Goal: Transaction & Acquisition: Obtain resource

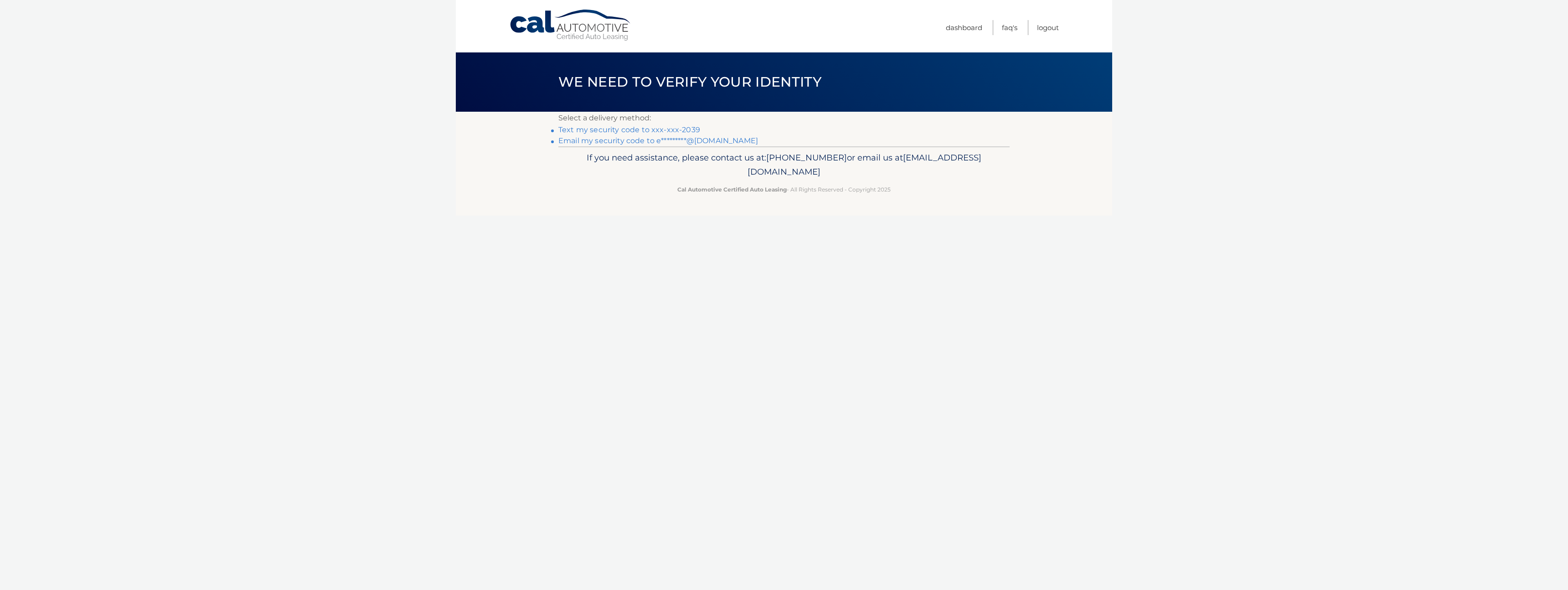
click at [628, 130] on link "Text my security code to xxx-xxx-2039" at bounding box center [629, 130] width 142 height 9
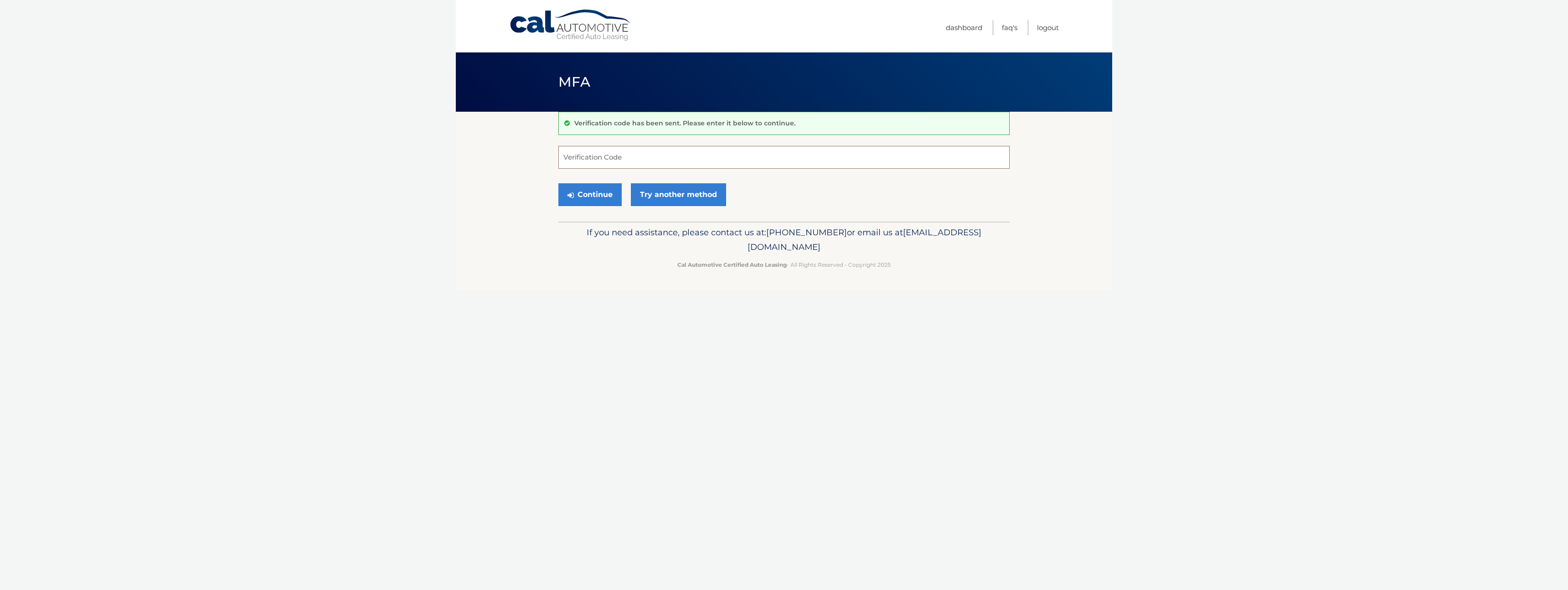
click at [614, 158] on input "Verification Code" at bounding box center [783, 157] width 451 height 23
type input "290486"
click at [598, 194] on button "Continue" at bounding box center [590, 194] width 63 height 23
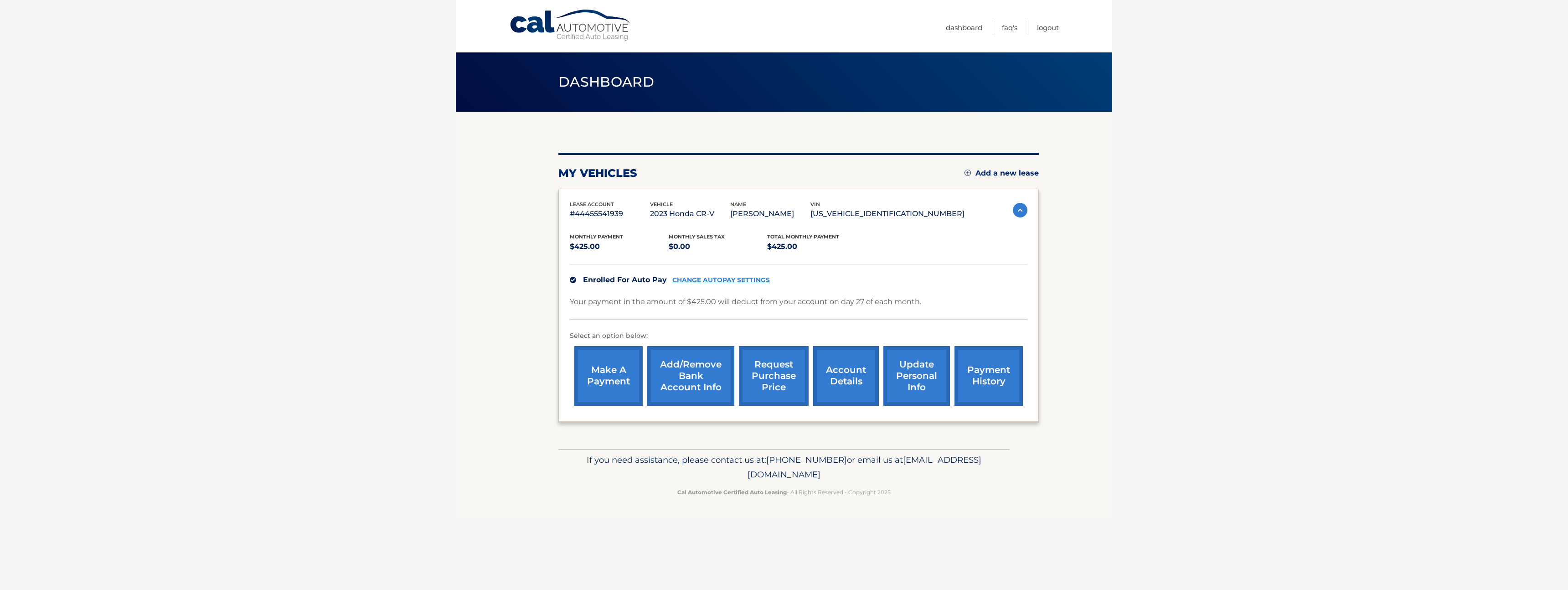
click at [857, 382] on link "account details" at bounding box center [846, 376] width 66 height 60
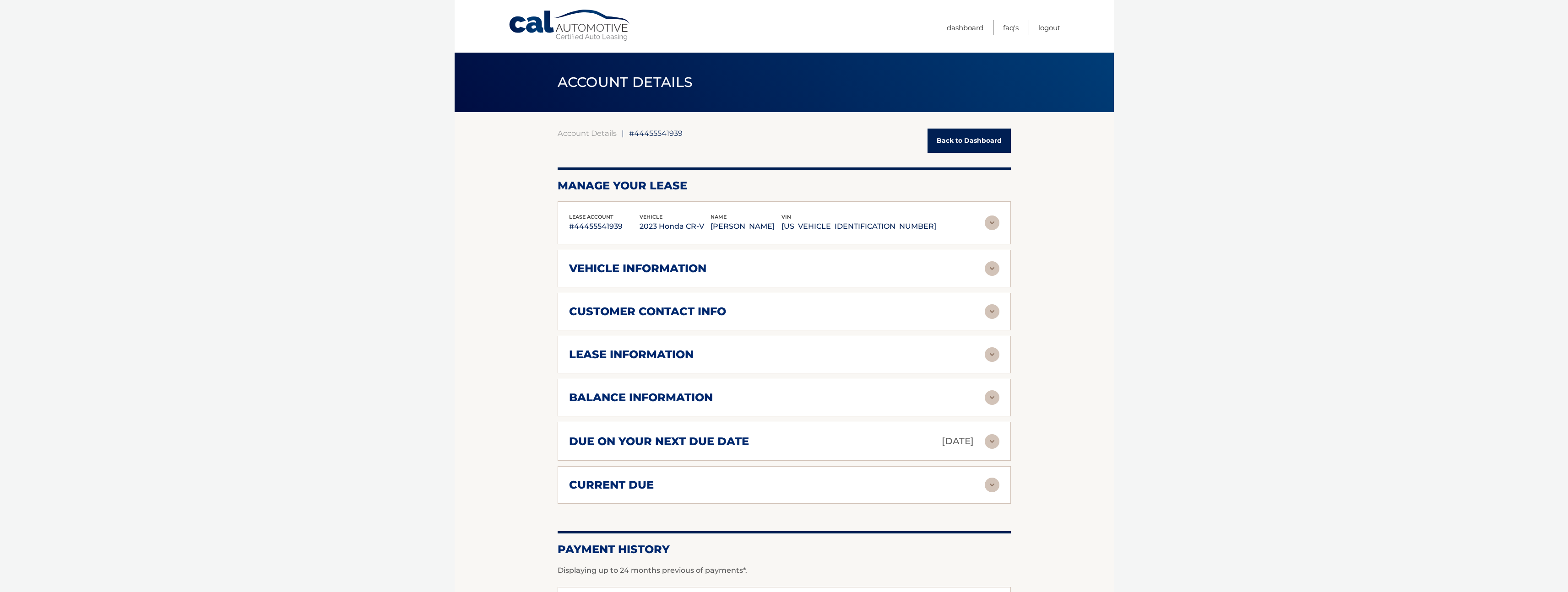
click at [843, 378] on div "lease account #44455541939 vehicle 2023 Honda CR-V name GREGORY BERNARD vin 5J6…" at bounding box center [784, 353] width 453 height 303
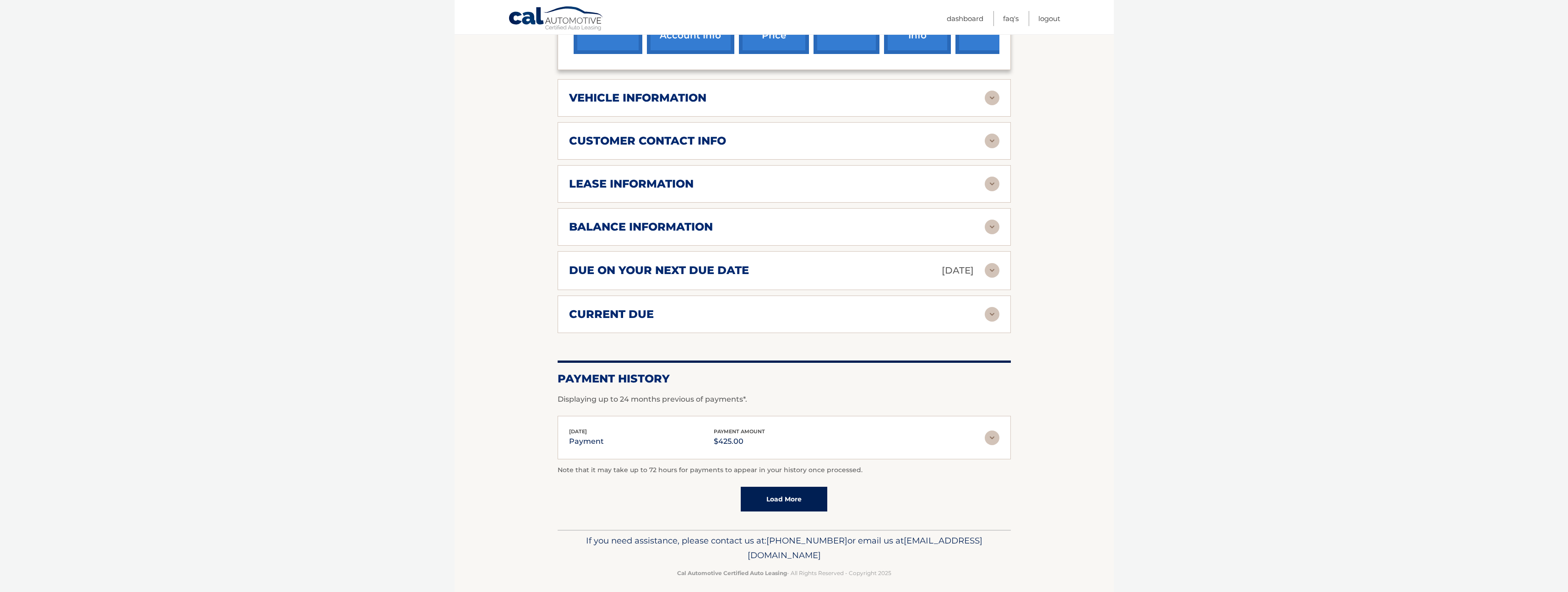
scroll to position [364, 0]
click at [989, 228] on img at bounding box center [992, 228] width 15 height 15
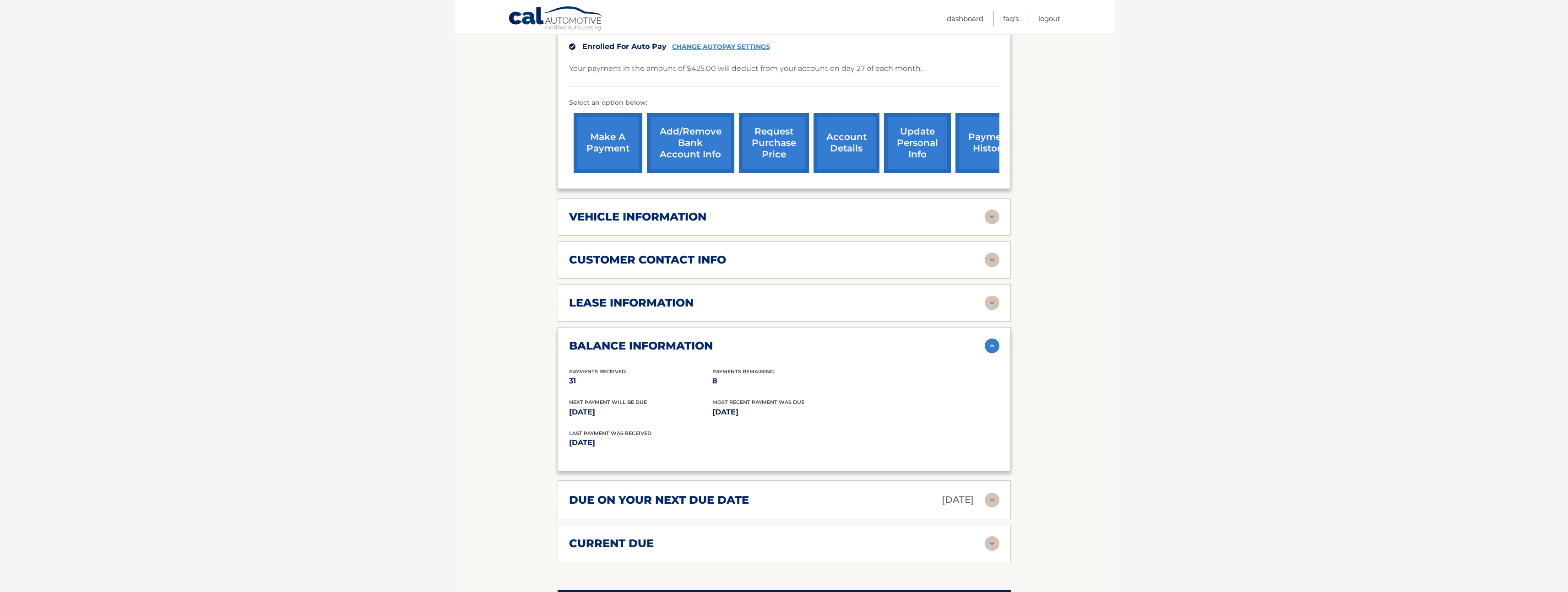
scroll to position [57, 0]
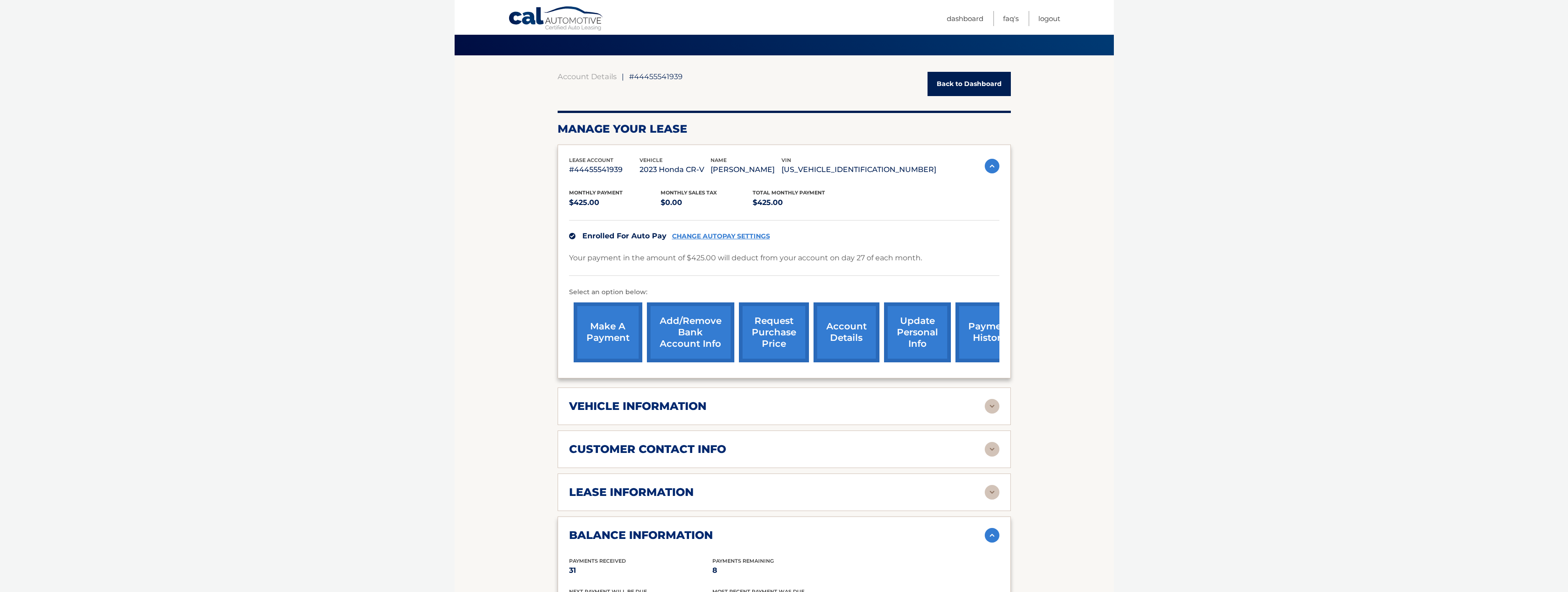
click at [768, 329] on link "request purchase price" at bounding box center [774, 332] width 70 height 60
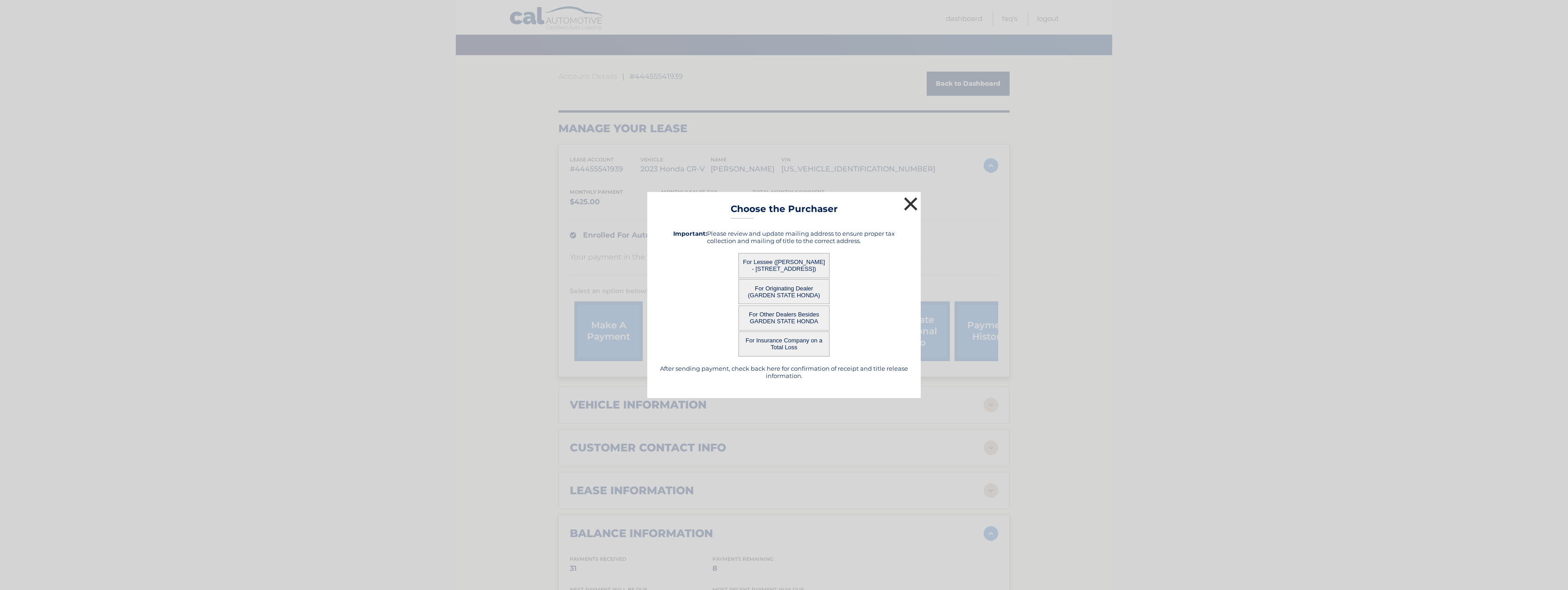
click at [914, 204] on button "×" at bounding box center [911, 204] width 18 height 18
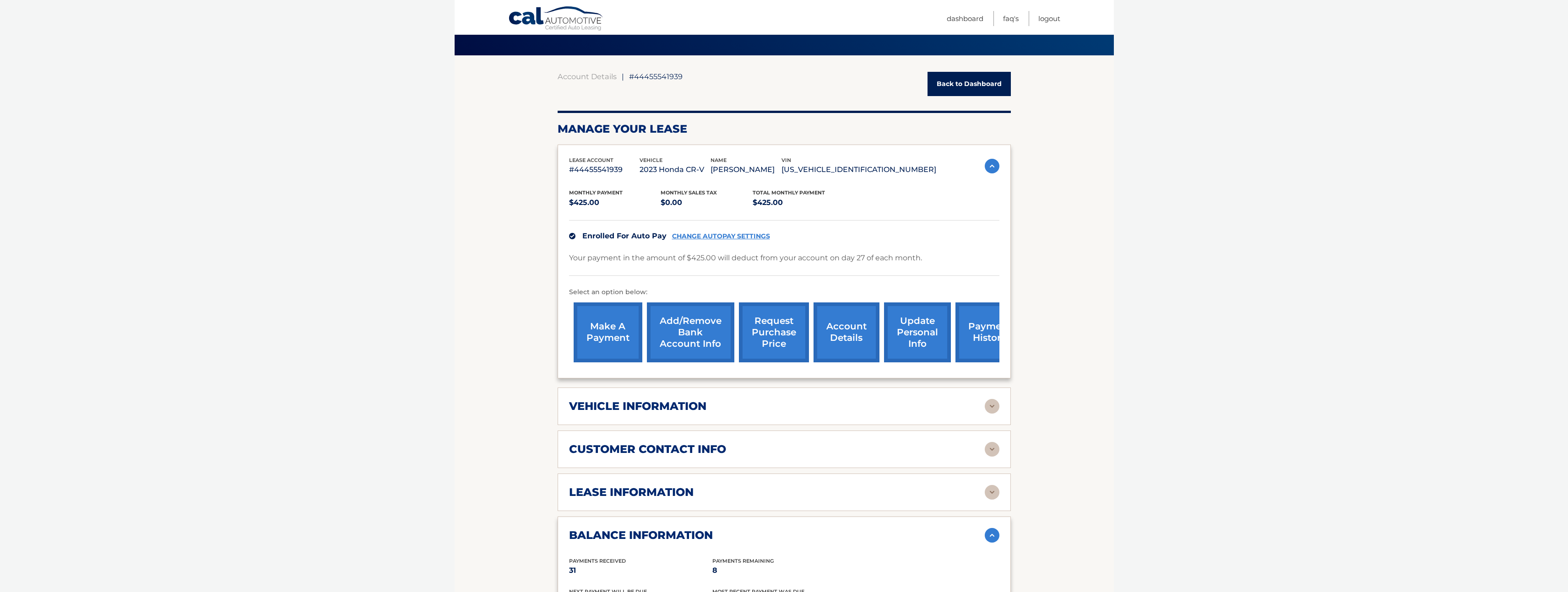
click at [954, 84] on link "Back to Dashboard" at bounding box center [969, 84] width 83 height 24
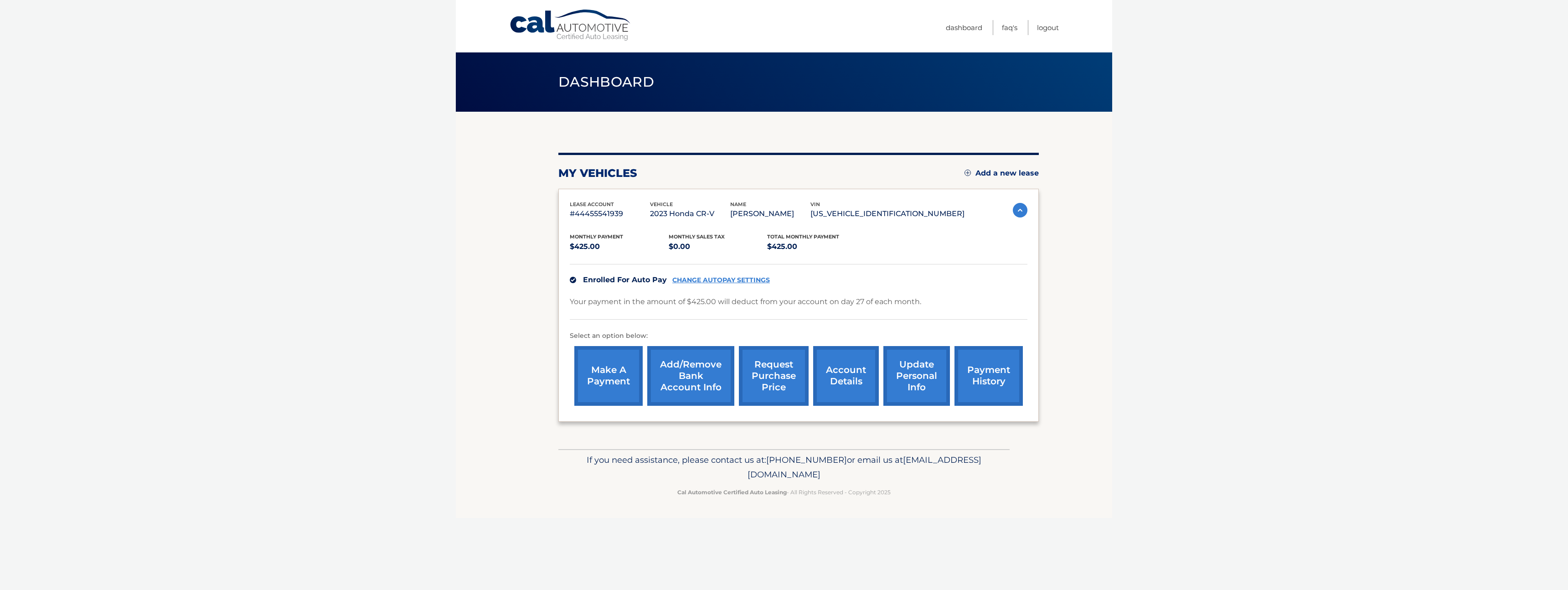
click at [767, 375] on link "request purchase price" at bounding box center [774, 376] width 70 height 60
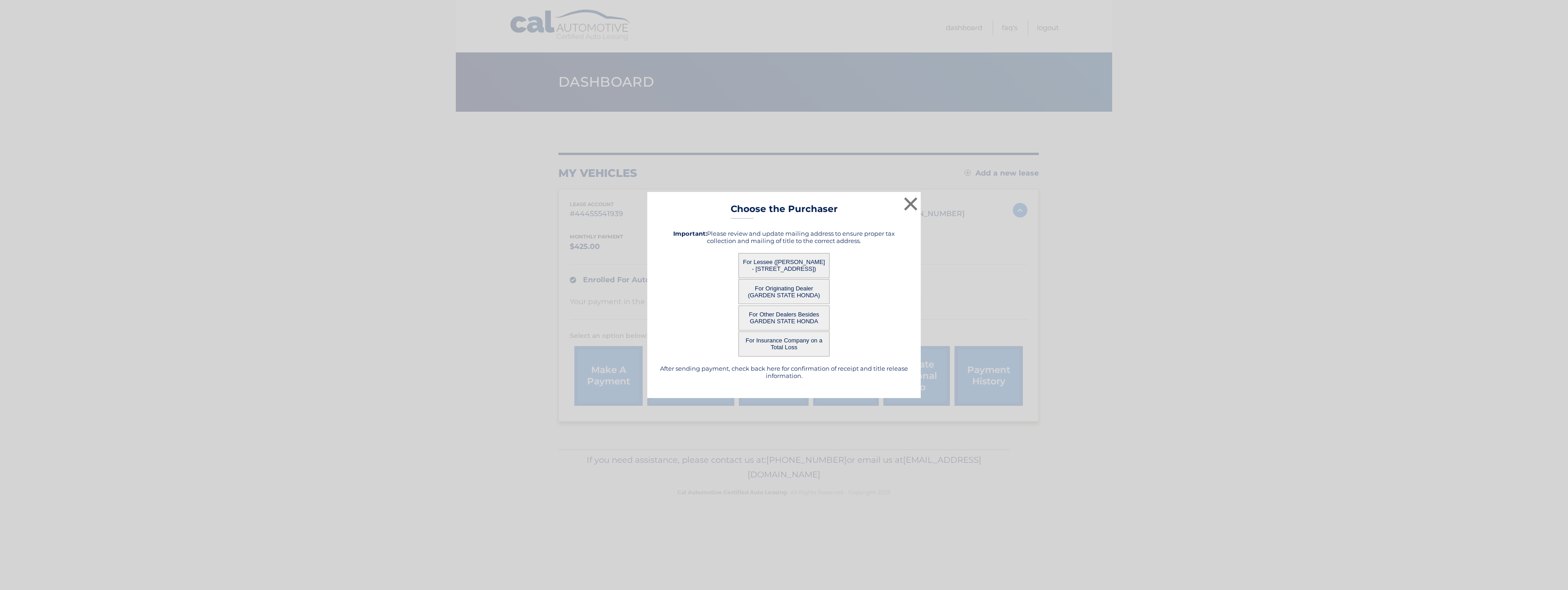
click at [760, 256] on button "For Lessee ([PERSON_NAME] - [STREET_ADDRESS])" at bounding box center [784, 265] width 91 height 25
click at [769, 263] on button "For Lessee ([PERSON_NAME] - [STREET_ADDRESS])" at bounding box center [784, 265] width 91 height 25
click at [801, 269] on button "For Lessee ([PERSON_NAME] - [STREET_ADDRESS])" at bounding box center [784, 265] width 91 height 25
click at [804, 264] on button "For Lessee ([PERSON_NAME] - [STREET_ADDRESS])" at bounding box center [784, 265] width 91 height 25
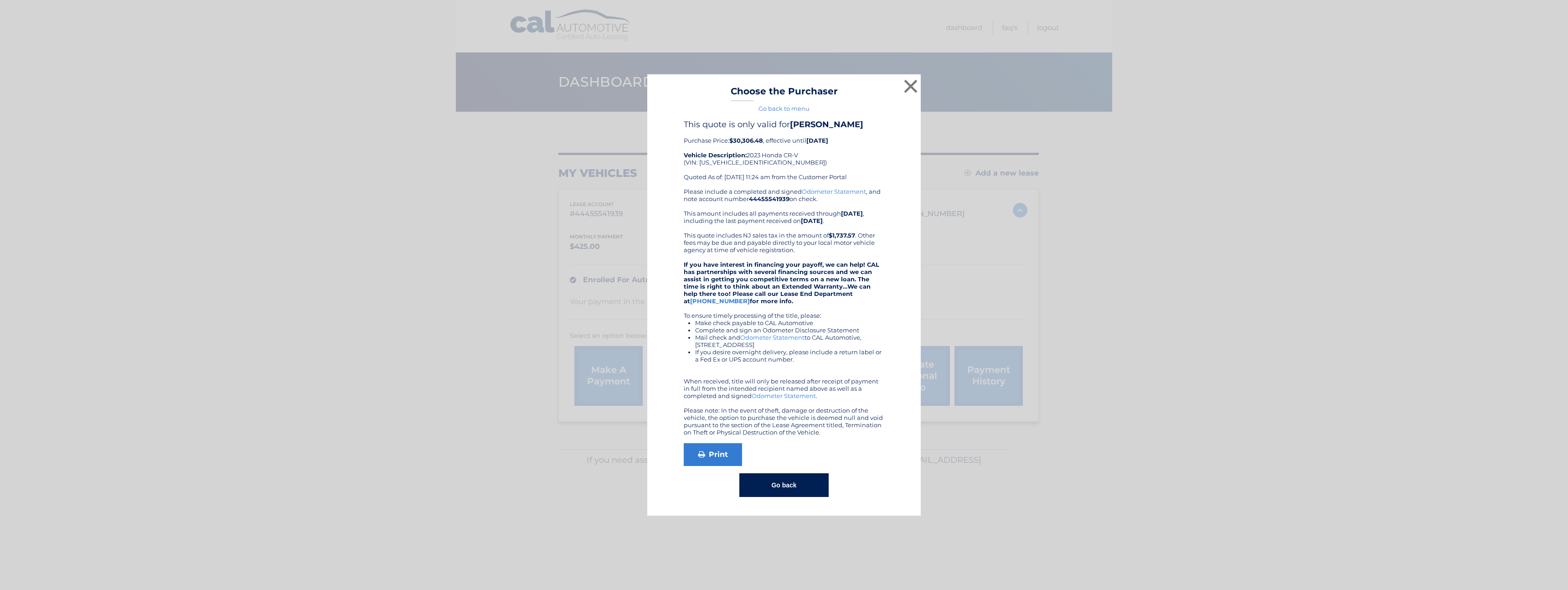
click at [798, 486] on button "Go back" at bounding box center [784, 485] width 89 height 24
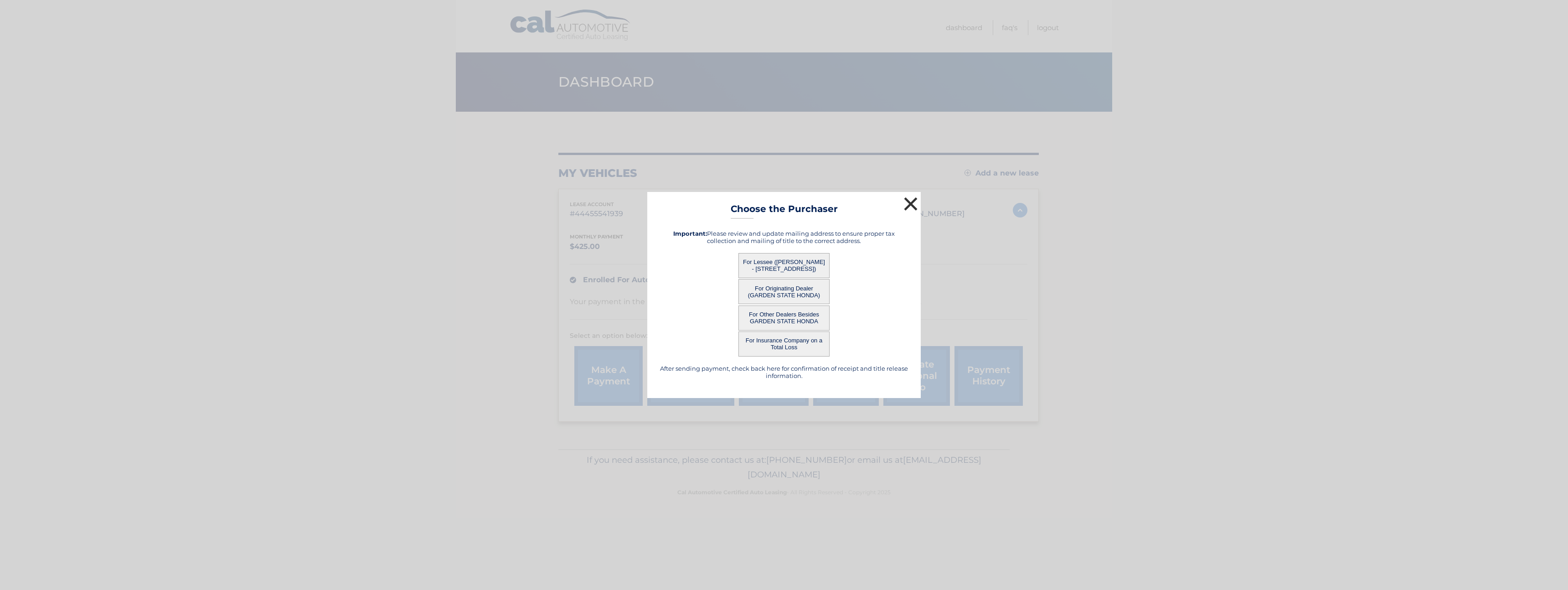
click at [911, 198] on button "×" at bounding box center [911, 204] width 18 height 18
